Goal: Task Accomplishment & Management: Use online tool/utility

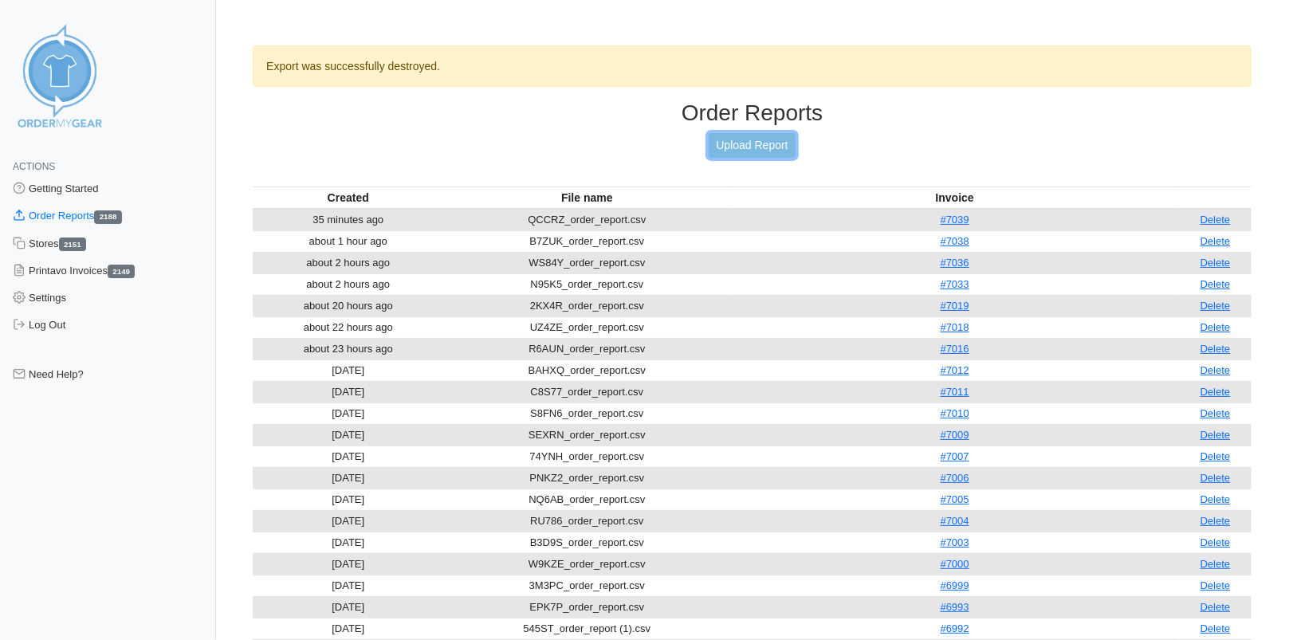
click at [764, 143] on link "Upload Report" at bounding box center [752, 145] width 86 height 25
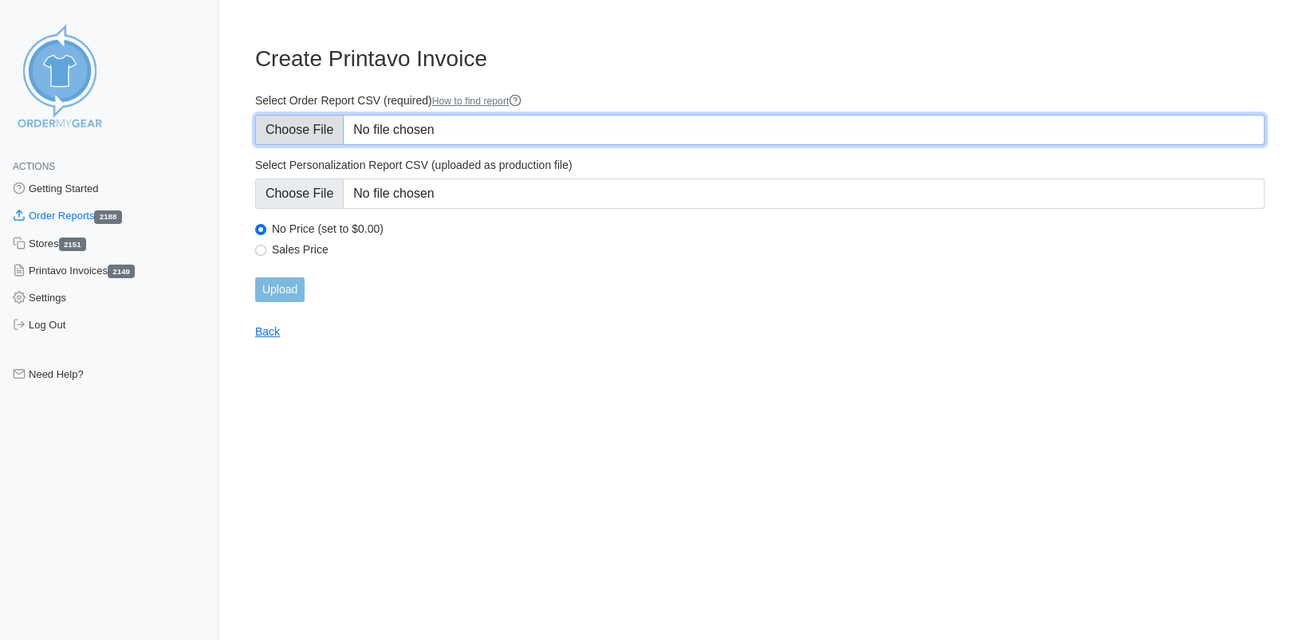
click at [285, 132] on input "Select Order Report CSV (required) How to find report" at bounding box center [759, 130] width 1009 height 30
type input "C:\fakepath\JNU58_order_report.csv"
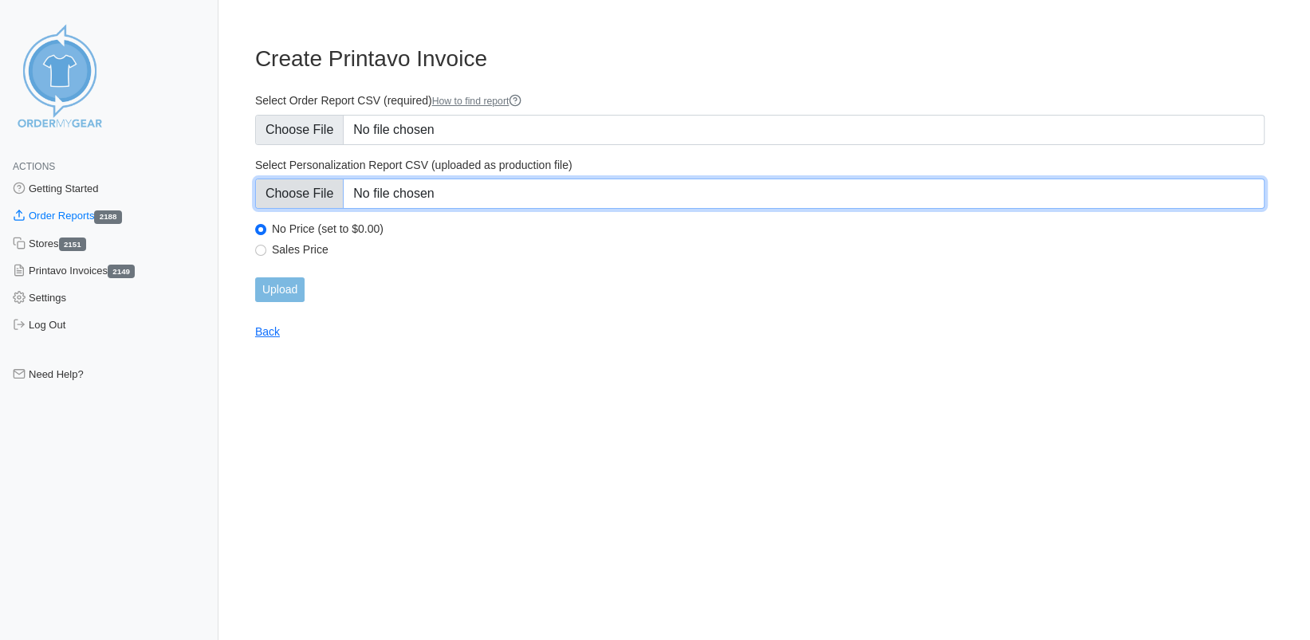
click at [289, 195] on input "Select Personalization Report CSV (uploaded as production file)" at bounding box center [759, 194] width 1009 height 30
type input "C:\fakepath\JNU58_personalization_report.csv"
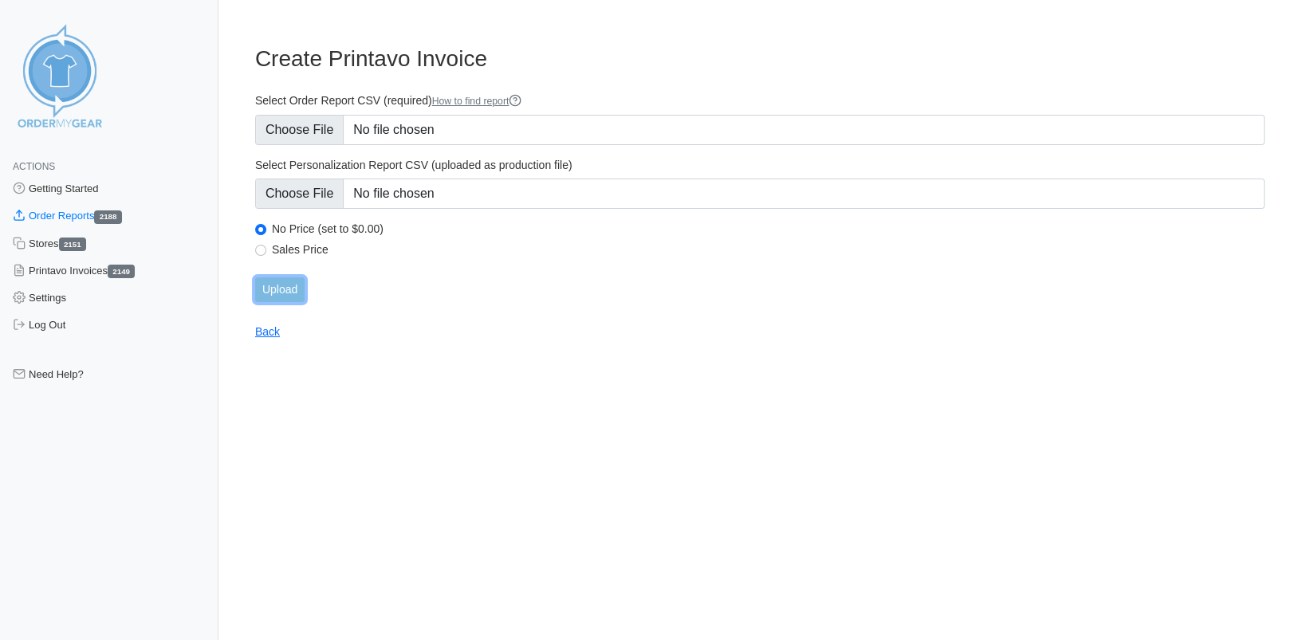
click at [283, 293] on input "Upload" at bounding box center [279, 289] width 49 height 25
